Goal: Information Seeking & Learning: Check status

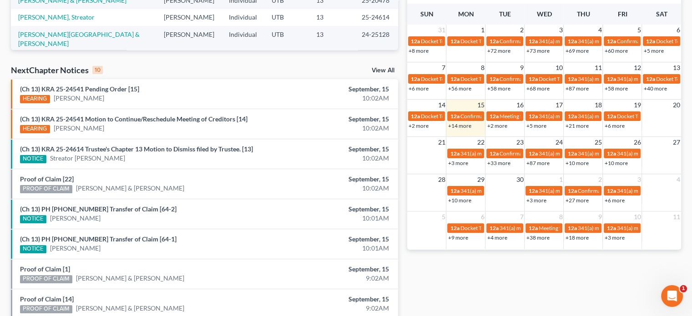
scroll to position [236, 0]
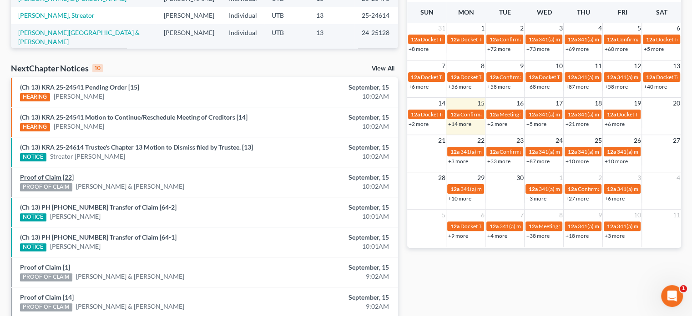
click at [64, 177] on link "Proof of Claim [22]" at bounding box center [47, 177] width 54 height 8
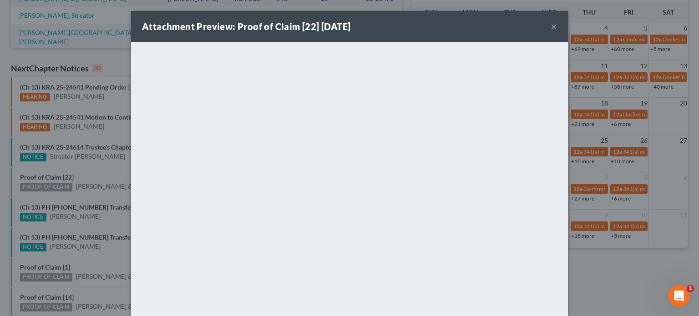
click at [87, 174] on div "Attachment Preview: Proof of Claim [22] 09/15/2025 × <object ng-attr-data='http…" at bounding box center [349, 158] width 699 height 316
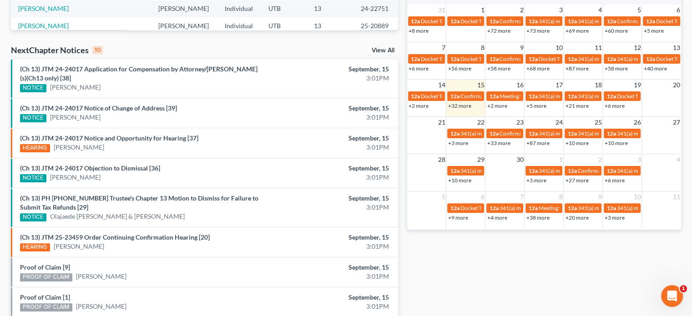
scroll to position [246, 0]
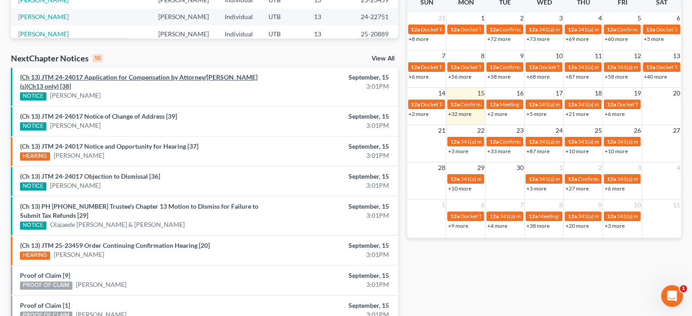
click at [119, 78] on link "(Ch 13) JTM 24-24017 Application for Compensation by Attorney/Debtor(s)(Ch13 on…" at bounding box center [138, 81] width 237 height 17
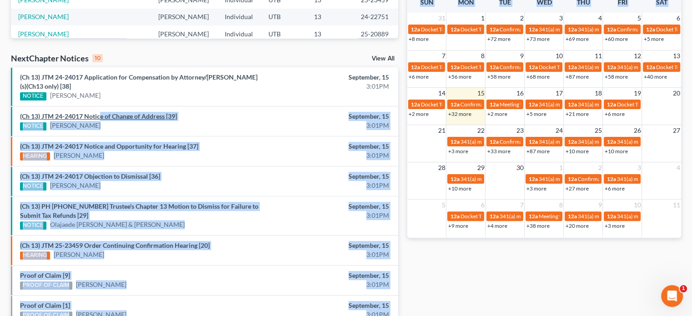
drag, startPoint x: 107, startPoint y: 87, endPoint x: 99, endPoint y: 115, distance: 29.5
click at [99, 115] on link "(Ch 13) JTM 24-24017 Notice of Change of Address [39]" at bounding box center [98, 116] width 157 height 8
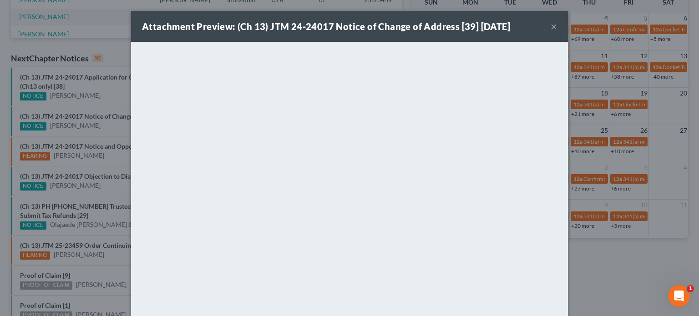
click at [100, 93] on div "Attachment Preview: (Ch 13) JTM 24-24017 Notice of Change of Address [39] 09/15…" at bounding box center [349, 158] width 699 height 316
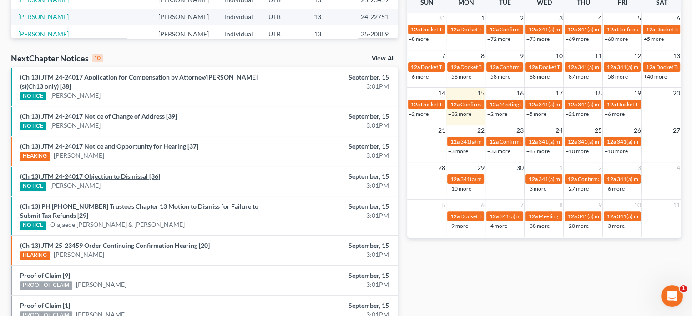
click at [102, 178] on link "(Ch 13) JTM 24-24017 Objection to Dismissal [36]" at bounding box center [90, 176] width 140 height 8
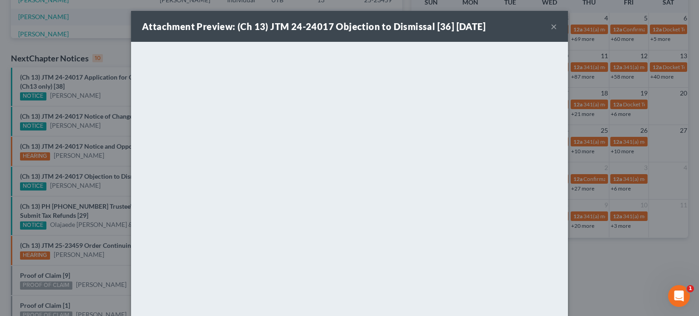
click at [99, 185] on div "Attachment Preview: (Ch 13) JTM 24-24017 Objection to Dismissal [36] 09/15/2025…" at bounding box center [349, 158] width 699 height 316
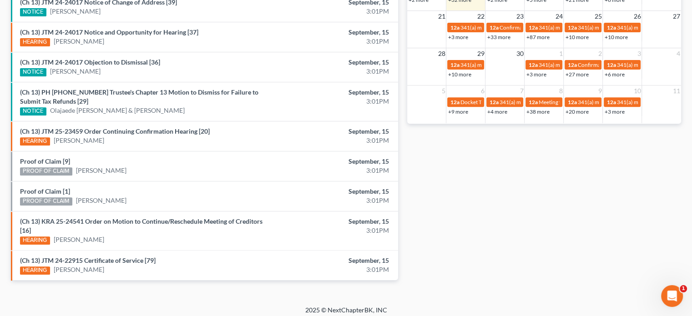
scroll to position [362, 0]
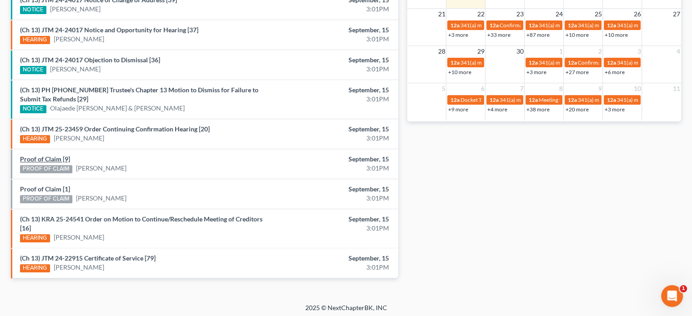
click at [49, 155] on link "Proof of Claim [9]" at bounding box center [45, 159] width 50 height 8
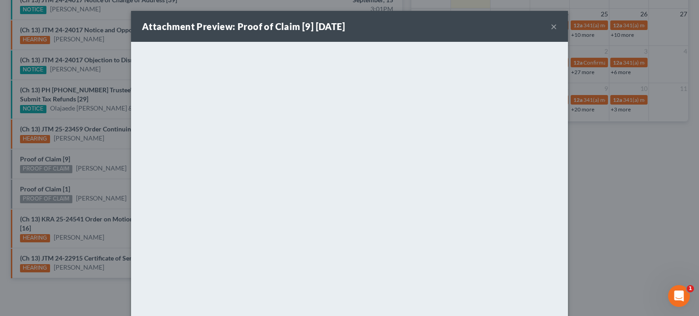
click at [51, 177] on div "Attachment Preview: Proof of Claim [9] 09/15/2025 × <object ng-attr-data='https…" at bounding box center [349, 158] width 699 height 316
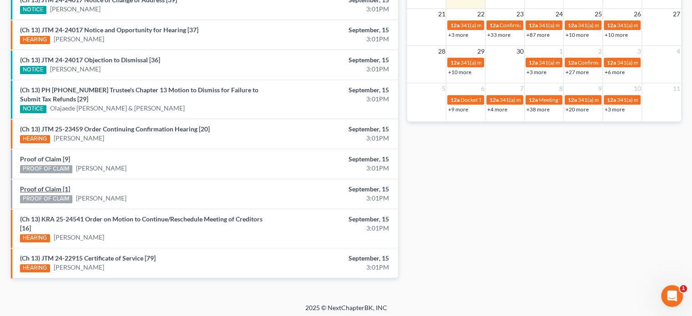
click at [48, 188] on link "Proof of Claim [1]" at bounding box center [45, 189] width 50 height 8
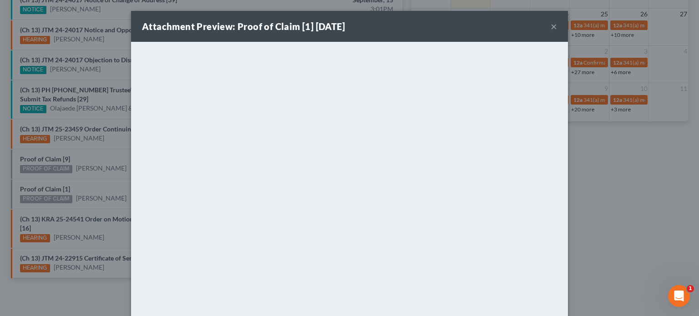
click at [89, 172] on div "Attachment Preview: Proof of Claim [1] 09/15/2025 × <object ng-attr-data='https…" at bounding box center [349, 158] width 699 height 316
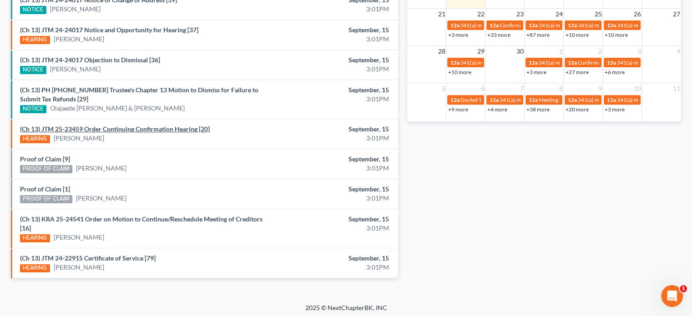
click at [106, 127] on link "(Ch 13) JTM 25-23459 Order Continuing Confirmation Hearing [20]" at bounding box center [115, 129] width 190 height 8
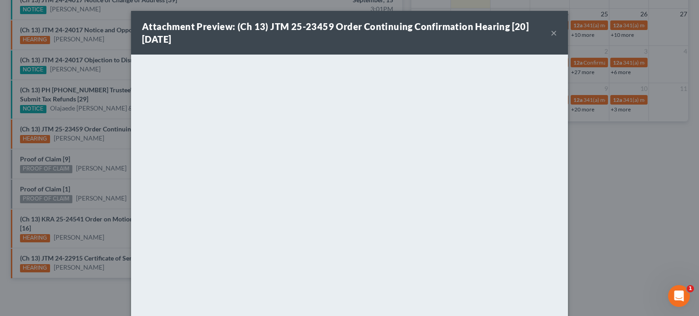
click at [106, 151] on div "Attachment Preview: (Ch 13) JTM 25-23459 Order Continuing Confirmation Hearing …" at bounding box center [349, 158] width 699 height 316
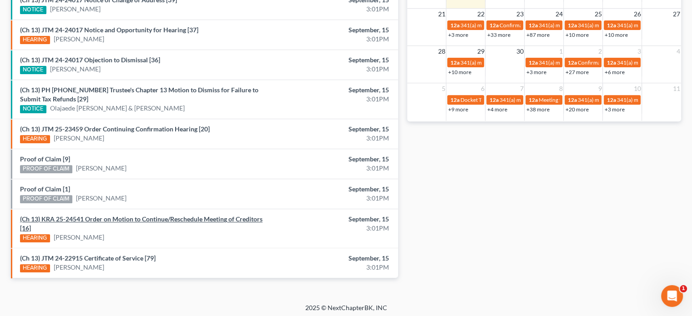
click at [110, 218] on link "(Ch 13) KRA 25-24541 Order on Motion to Continue/Reschedule Meeting of Creditor…" at bounding box center [141, 223] width 242 height 17
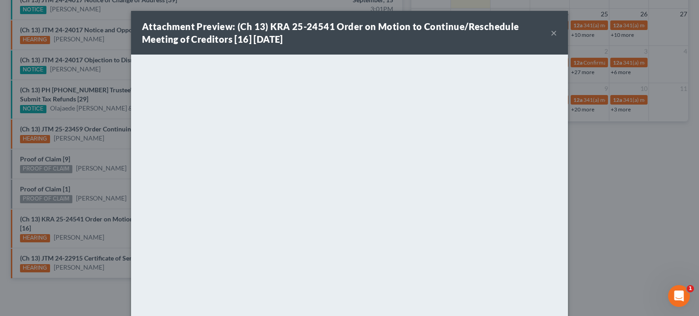
click at [71, 154] on div "Attachment Preview: (Ch 13) KRA 25-24541 Order on Motion to Continue/Reschedule…" at bounding box center [349, 158] width 699 height 316
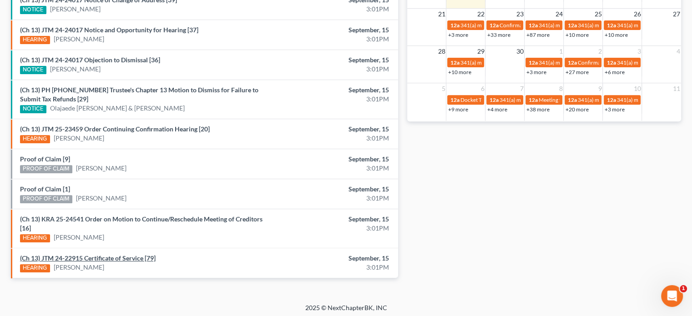
click at [101, 255] on link "(Ch 13) JTM 24-22915 Certificate of Service [79]" at bounding box center [88, 258] width 136 height 8
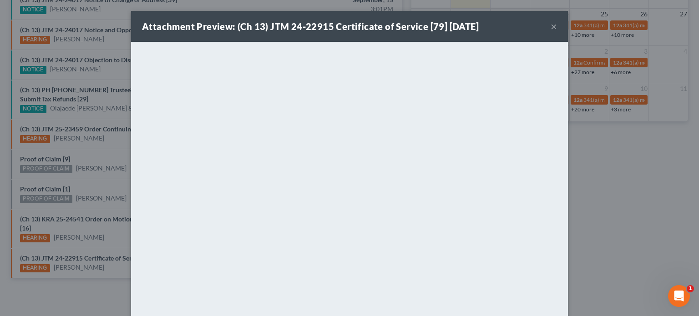
drag, startPoint x: 119, startPoint y: 186, endPoint x: 109, endPoint y: 182, distance: 10.4
click at [109, 182] on div "Attachment Preview: (Ch 13) JTM 24-22915 Certificate of Service [79] 09/15/2025…" at bounding box center [349, 158] width 699 height 316
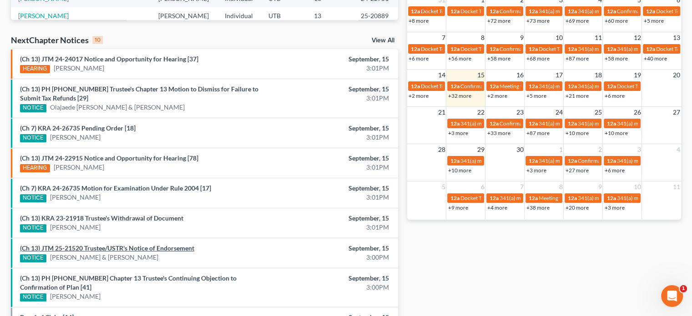
scroll to position [267, 0]
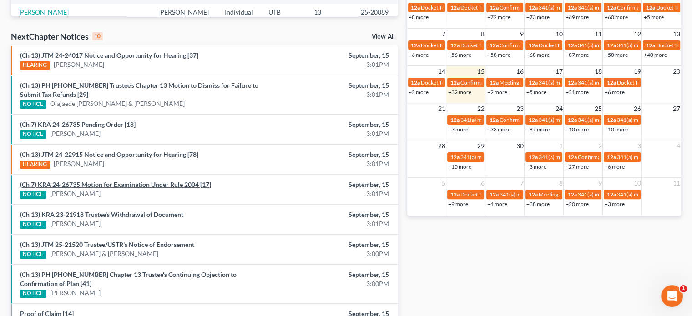
click at [103, 181] on link "(Ch 7) KRA 24-26735 Motion for Examination Under Rule 2004 [17]" at bounding box center [115, 185] width 191 height 8
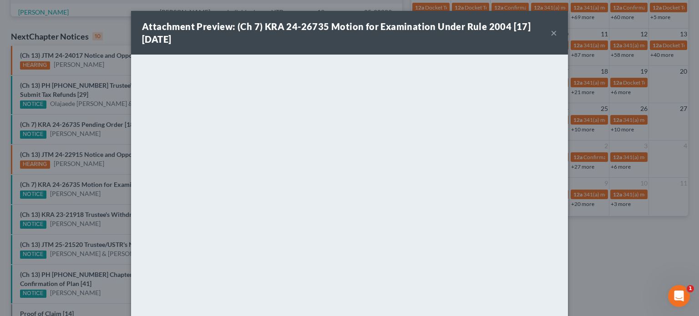
click at [110, 185] on div "Attachment Preview: (Ch 7) KRA 24-26735 Motion for Examination Under Rule 2004 …" at bounding box center [349, 158] width 699 height 316
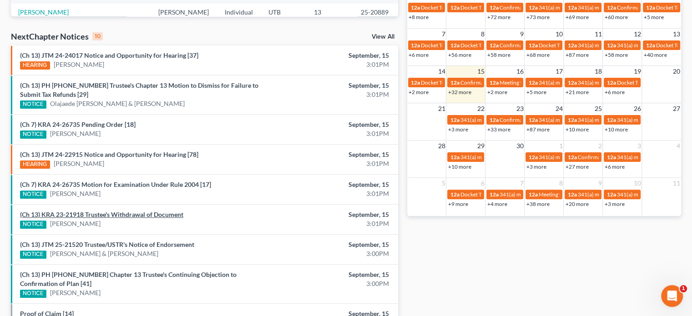
click at [129, 211] on link "(Ch 13) KRA 23-21918 Trustee's Withdrawal of Document" at bounding box center [101, 215] width 163 height 8
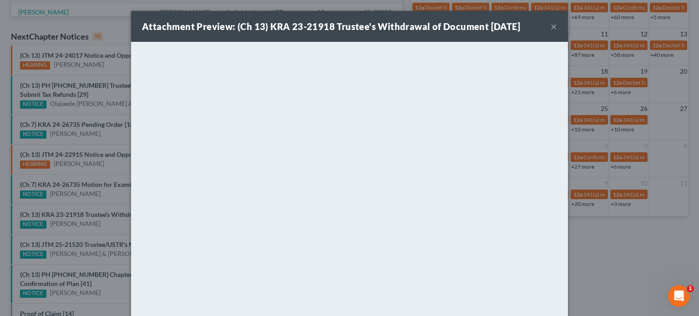
click at [106, 223] on div "Attachment Preview: (Ch 13) KRA 23-21918 Trustee's Withdrawal of Document 09/15…" at bounding box center [349, 158] width 699 height 316
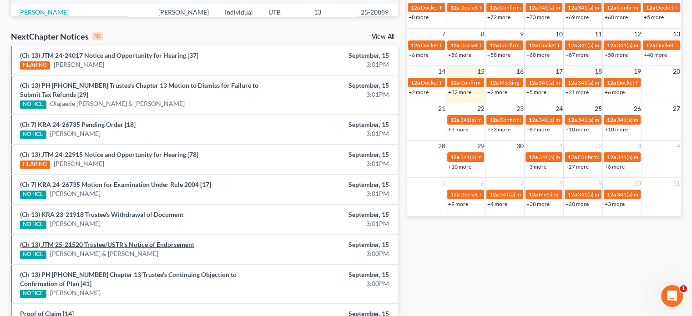
click at [116, 241] on link "(Ch 13) JTM 25-21520 Trustee/USTR's Notice of Endorsement" at bounding box center [107, 245] width 174 height 8
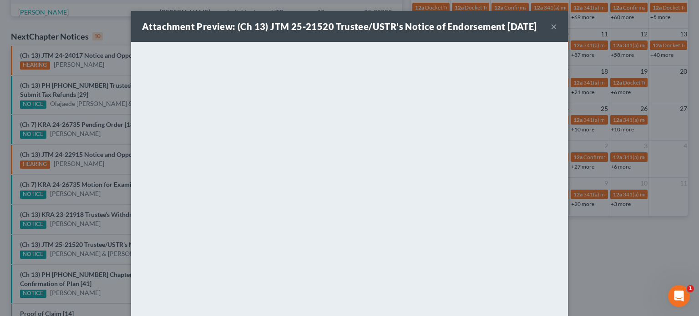
click at [104, 224] on div "Attachment Preview: (Ch 13) JTM 25-21520 Trustee/USTR's Notice of Endorsement 0…" at bounding box center [349, 158] width 699 height 316
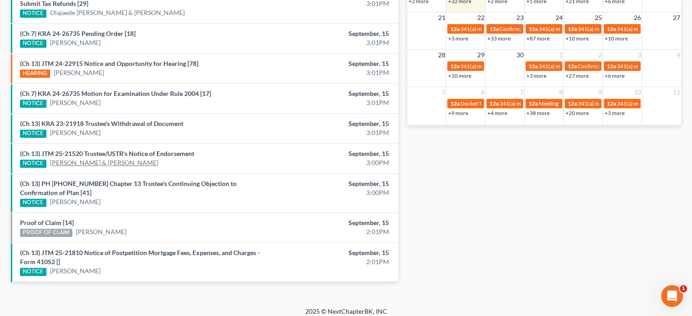
scroll to position [362, 0]
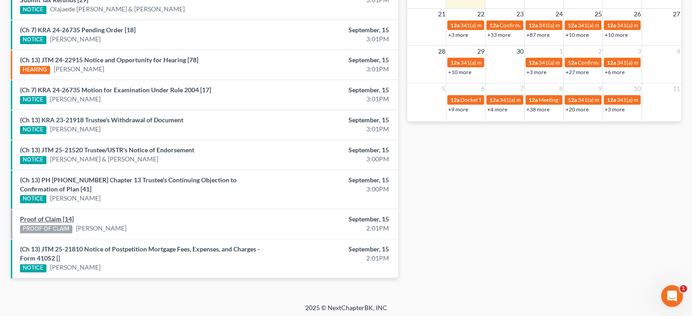
click at [59, 215] on link "Proof of Claim [14]" at bounding box center [47, 219] width 54 height 8
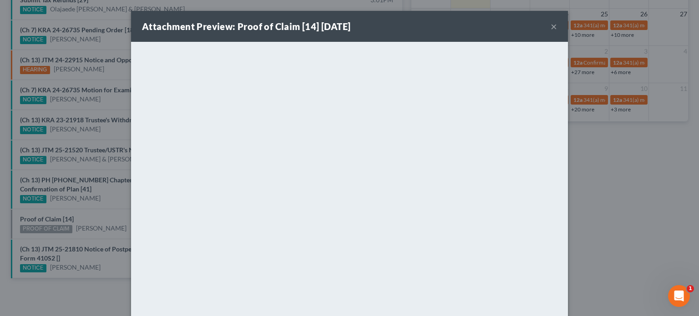
click at [92, 213] on div "Attachment Preview: Proof of Claim [14] 09/15/2025 × <object ng-attr-data='http…" at bounding box center [349, 158] width 699 height 316
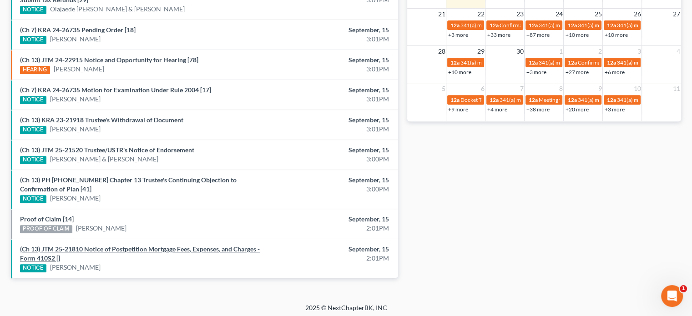
click at [107, 245] on link "(Ch 13) JTM 25-21810 Notice of Postpetition Mortgage Fees, Expenses, and Charge…" at bounding box center [140, 253] width 240 height 17
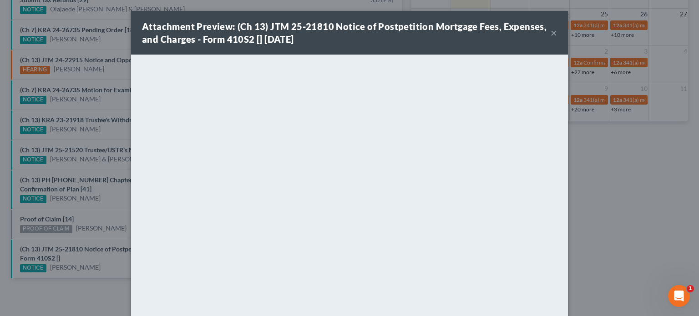
click at [104, 216] on div "Attachment Preview: (Ch 13) JTM 25-21810 Notice of Postpetition Mortgage Fees, …" at bounding box center [349, 158] width 699 height 316
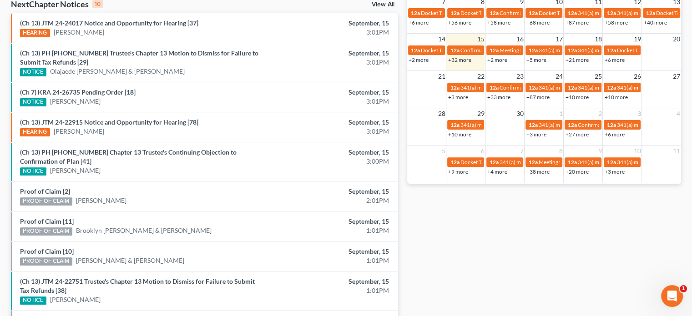
scroll to position [300, 0]
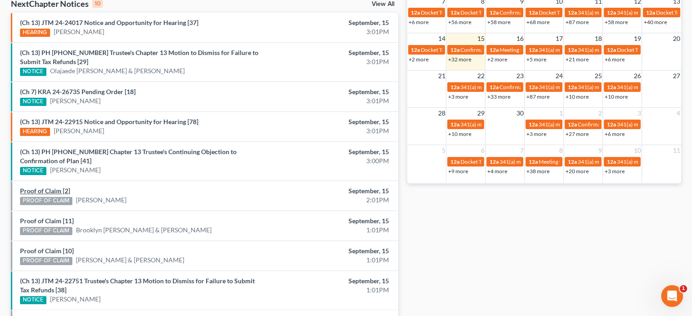
click at [48, 189] on link "Proof of Claim [2]" at bounding box center [45, 191] width 50 height 8
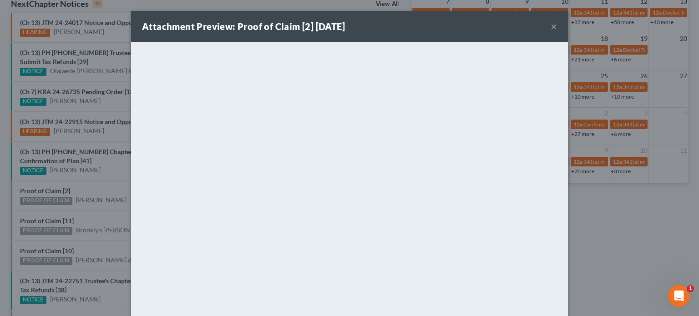
click at [43, 219] on div "Attachment Preview: Proof of Claim [2] 09/15/2025 × <object ng-attr-data='https…" at bounding box center [349, 158] width 699 height 316
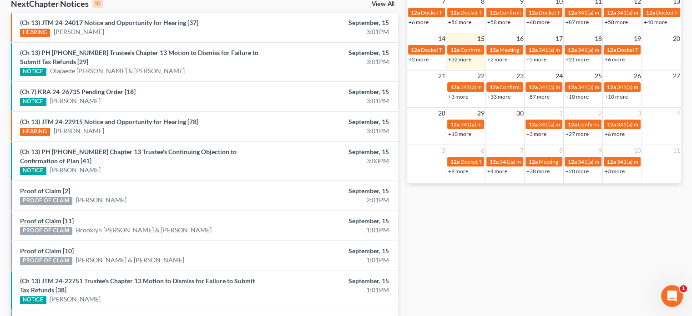
click at [43, 219] on link "Proof of Claim [11]" at bounding box center [47, 221] width 54 height 8
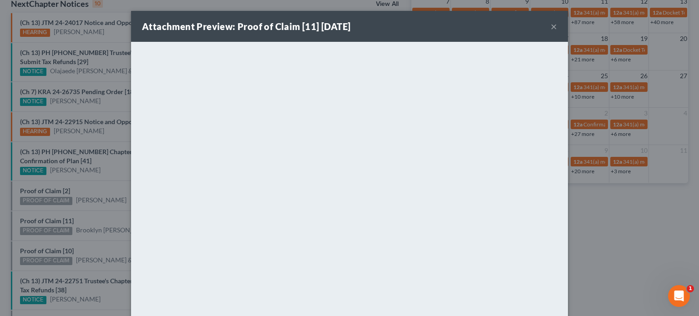
click at [45, 243] on div "Attachment Preview: Proof of Claim [11] 09/15/2025 × <object ng-attr-data='http…" at bounding box center [349, 158] width 699 height 316
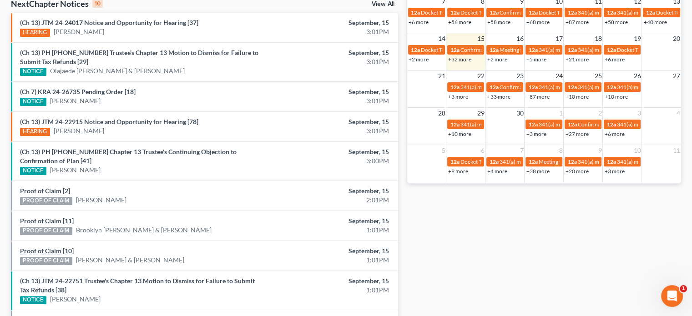
click at [45, 247] on link "Proof of Claim [10]" at bounding box center [47, 251] width 54 height 8
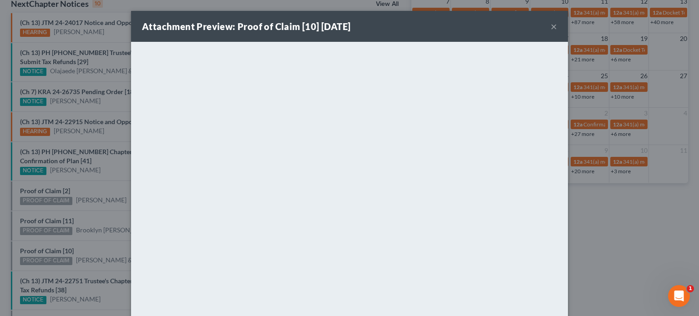
click at [50, 245] on div "Attachment Preview: Proof of Claim [10] 09/15/2025 × <object ng-attr-data='http…" at bounding box center [349, 158] width 699 height 316
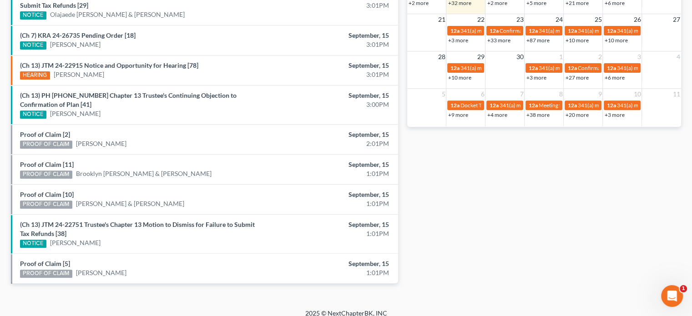
scroll to position [362, 0]
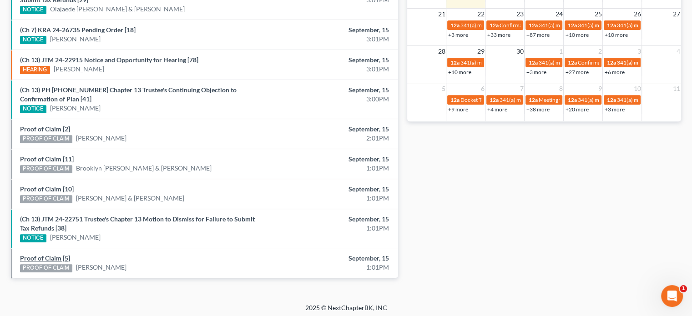
click at [47, 254] on link "Proof of Claim [5]" at bounding box center [45, 258] width 50 height 8
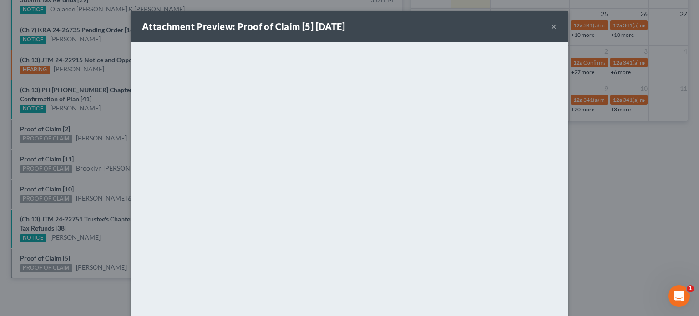
click at [81, 174] on div "Attachment Preview: Proof of Claim [5] 09/15/2025 × <object ng-attr-data='https…" at bounding box center [349, 158] width 699 height 316
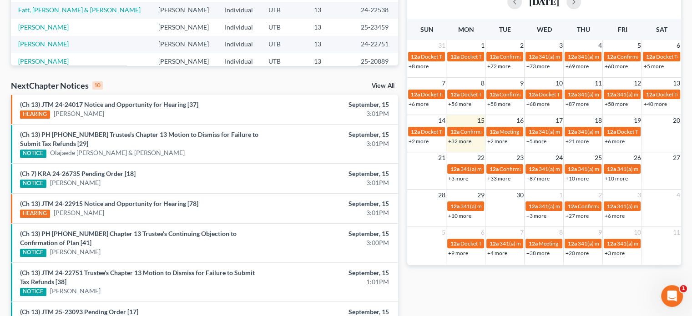
scroll to position [362, 0]
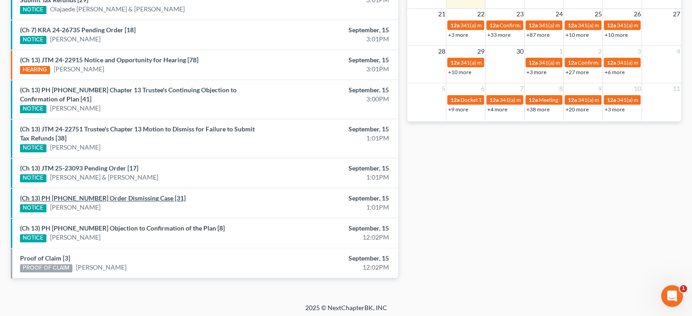
click at [97, 195] on link "(Ch 13) PH 25-20889 Order Dismissing Case [31]" at bounding box center [103, 198] width 166 height 8
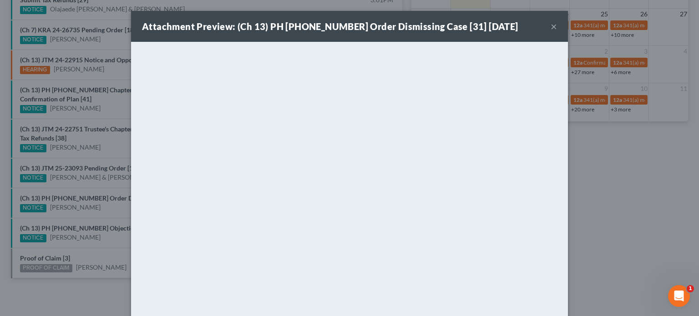
click at [92, 209] on div "Attachment Preview: (Ch 13) PH 25-20889 Order Dismissing Case [31] 09/15/2025 ×…" at bounding box center [349, 158] width 699 height 316
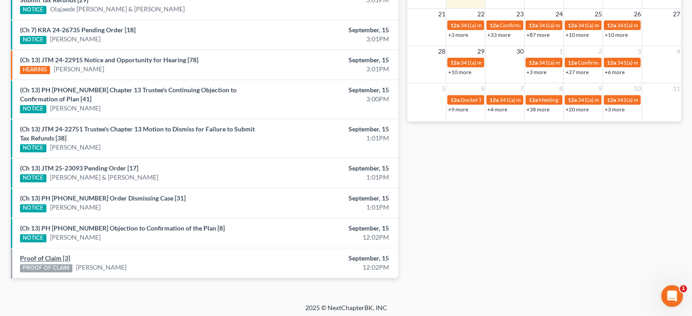
click at [40, 255] on link "Proof of Claim [3]" at bounding box center [45, 258] width 50 height 8
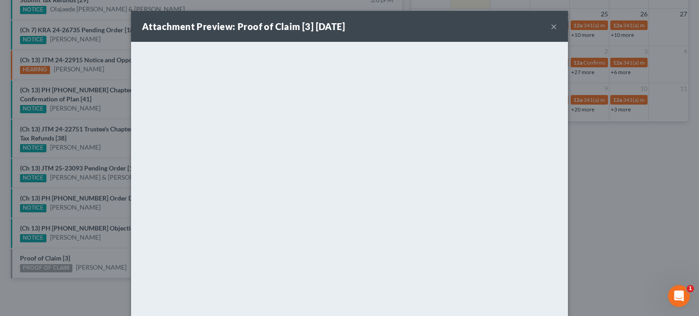
click at [96, 258] on div "Attachment Preview: Proof of Claim [3] 09/15/2025 × <object ng-attr-data='https…" at bounding box center [349, 158] width 699 height 316
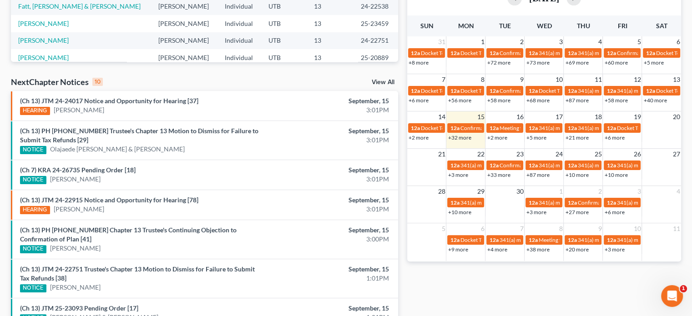
scroll to position [362, 0]
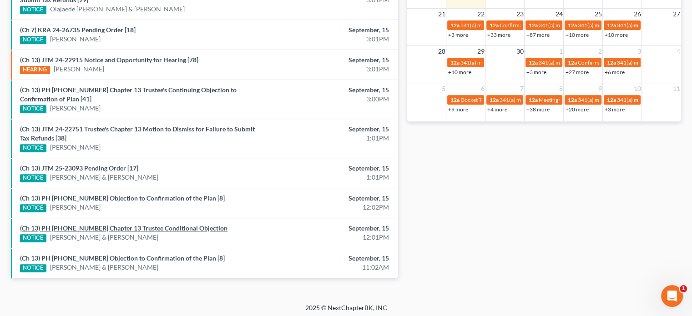
click at [155, 224] on link "(Ch 13) PH [PHONE_NUMBER] Chapter 13 Trustee Conditional Objection" at bounding box center [123, 228] width 207 height 8
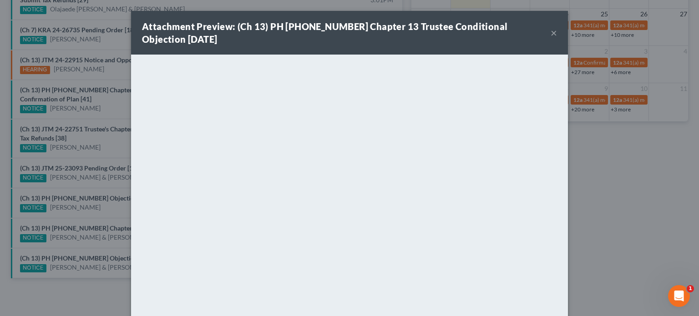
click at [111, 237] on div "Attachment Preview: (Ch 13) PH [PHONE_NUMBER] Chapter 13 Trustee Conditional Ob…" at bounding box center [349, 158] width 699 height 316
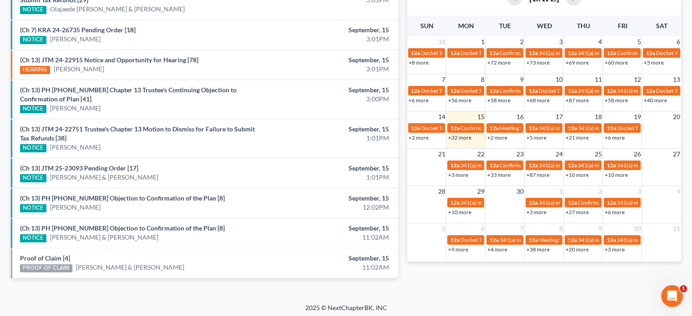
scroll to position [362, 0]
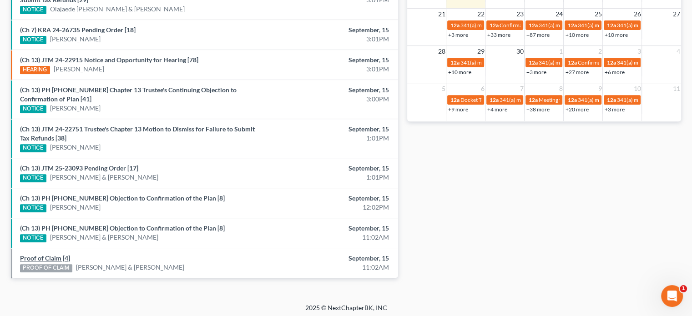
click at [49, 254] on link "Proof of Claim [4]" at bounding box center [45, 258] width 50 height 8
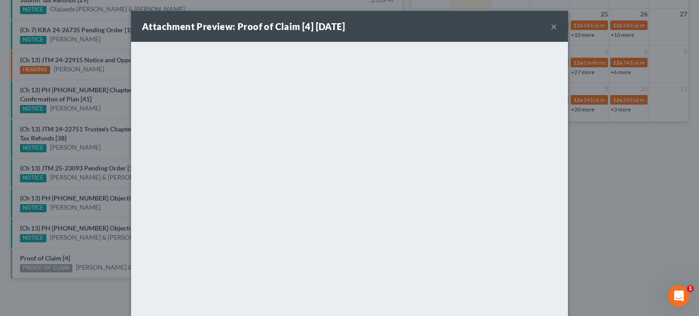
click at [97, 258] on div "Attachment Preview: Proof of Claim [4] 09/15/2025 × <object ng-attr-data='https…" at bounding box center [349, 158] width 699 height 316
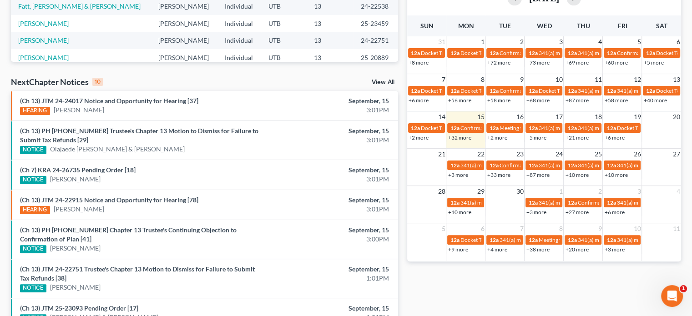
scroll to position [362, 0]
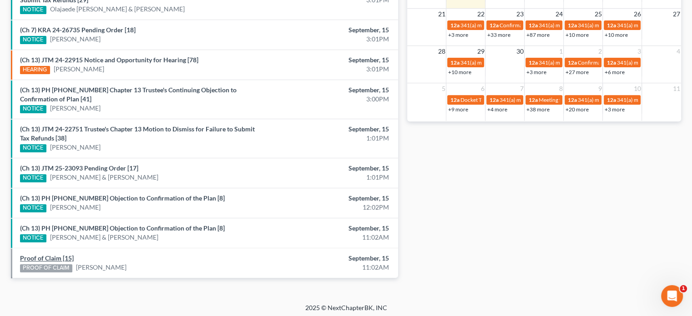
click at [45, 255] on link "Proof of Claim [15]" at bounding box center [47, 258] width 54 height 8
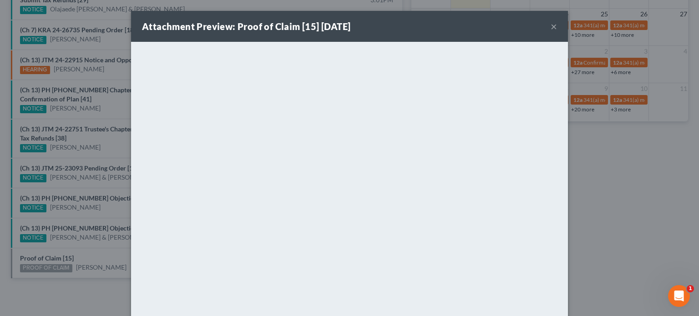
click at [101, 258] on div "Attachment Preview: Proof of Claim [15] [DATE] × <object ng-attr-data='[URL][DO…" at bounding box center [349, 158] width 699 height 316
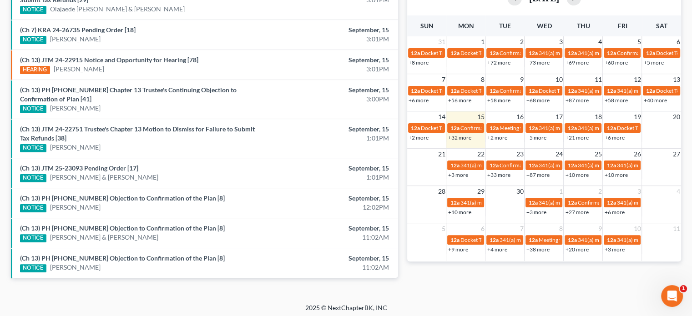
scroll to position [362, 0]
